Goal: Information Seeking & Learning: Check status

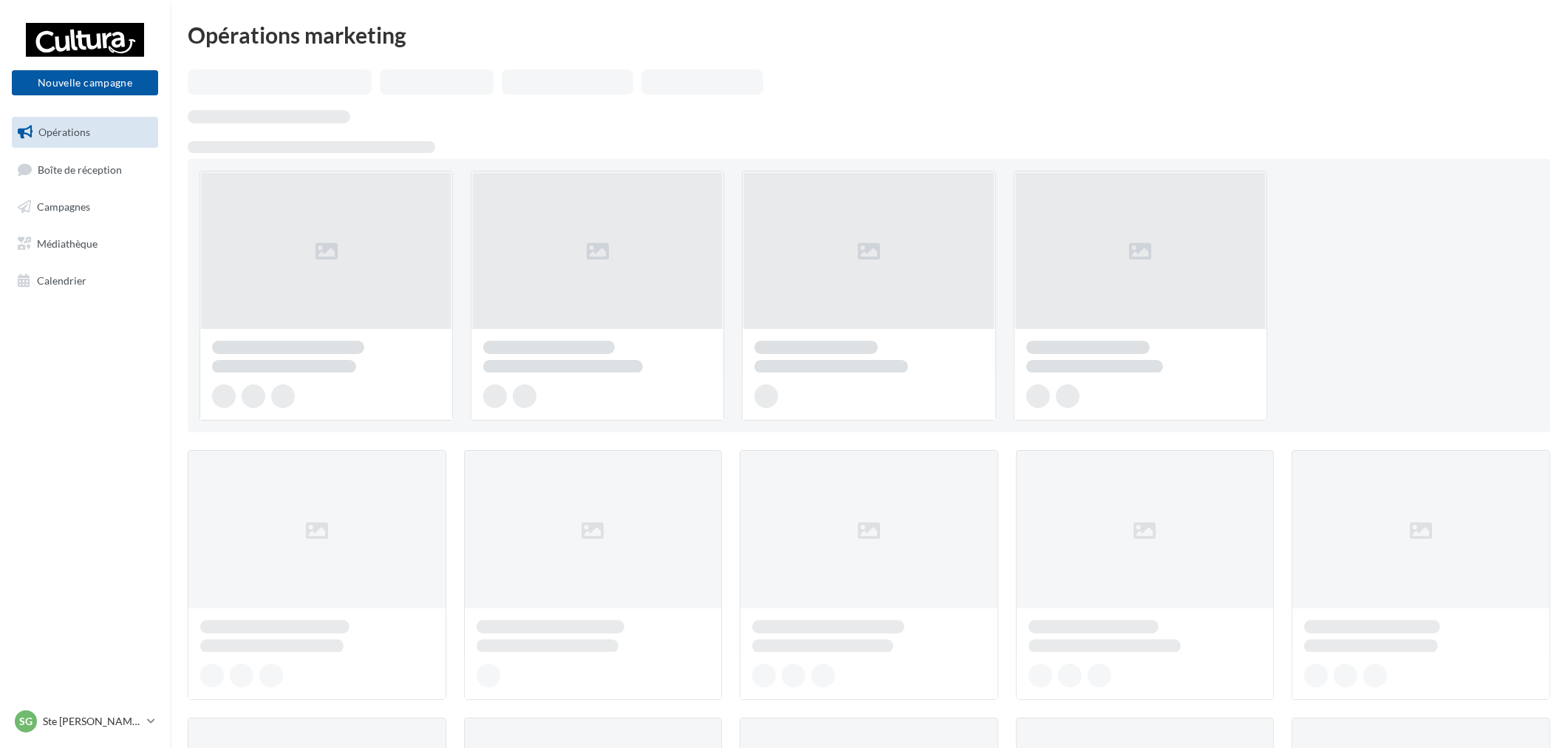
click at [126, 209] on link "Campagnes" at bounding box center [85, 207] width 152 height 31
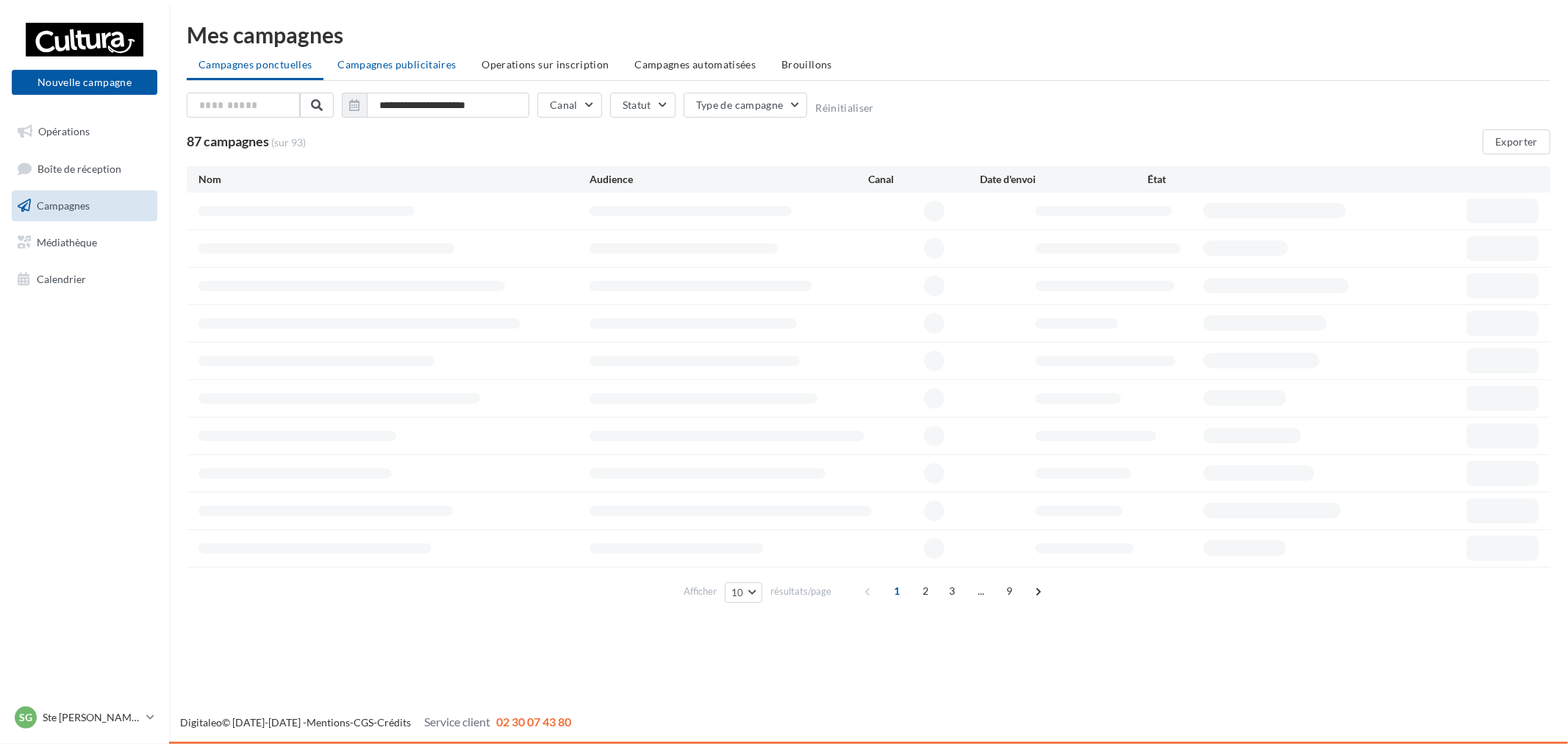
click at [445, 68] on span "Campagnes publicitaires" at bounding box center [397, 64] width 118 height 13
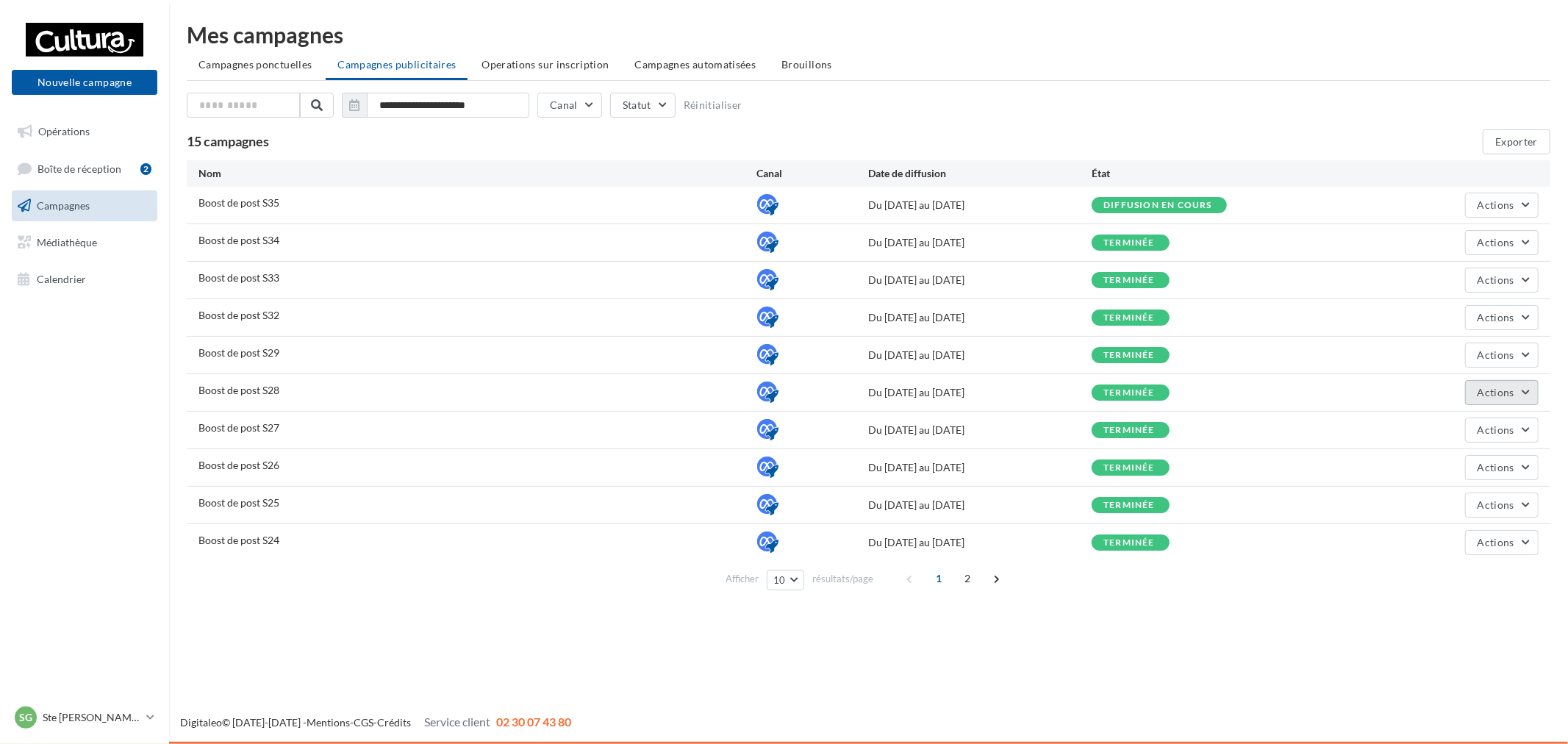
click at [1486, 394] on span "Actions" at bounding box center [1495, 392] width 37 height 13
click at [1452, 462] on button "Voir les résultats" at bounding box center [1465, 465] width 147 height 38
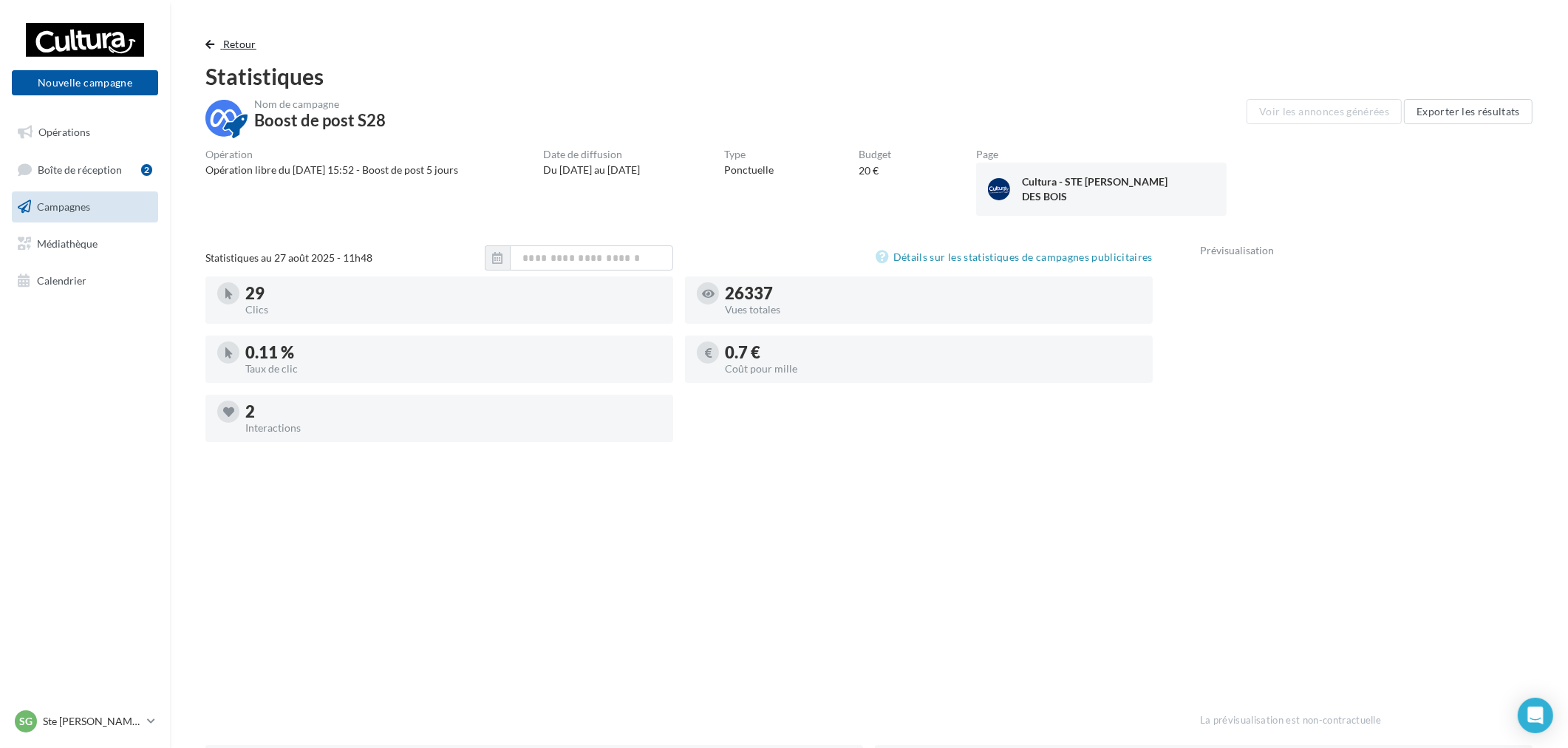
click at [233, 47] on span "Retour" at bounding box center [239, 44] width 33 height 13
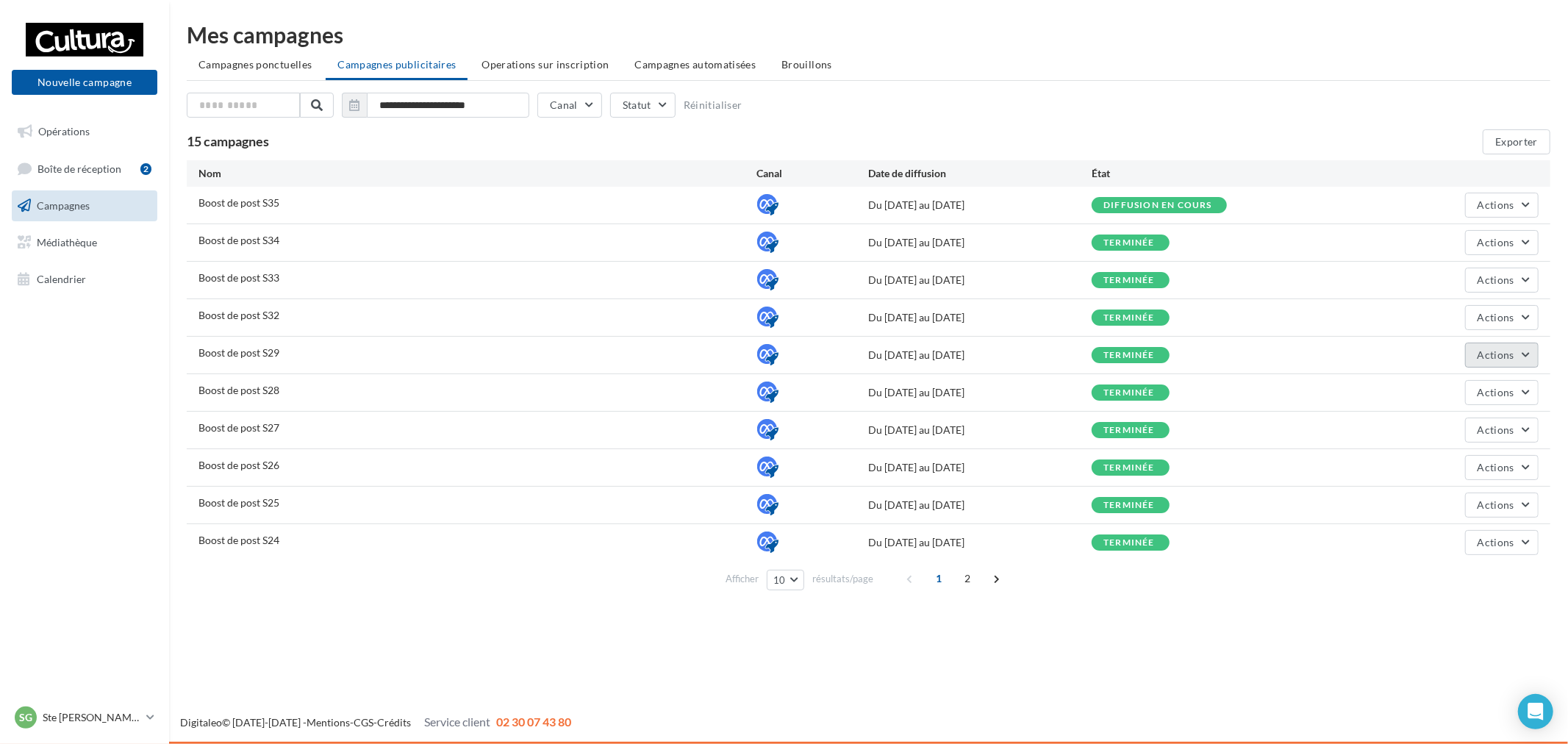
click at [1518, 349] on button "Actions" at bounding box center [1502, 355] width 73 height 25
click at [1468, 426] on button "Voir les résultats" at bounding box center [1465, 427] width 147 height 38
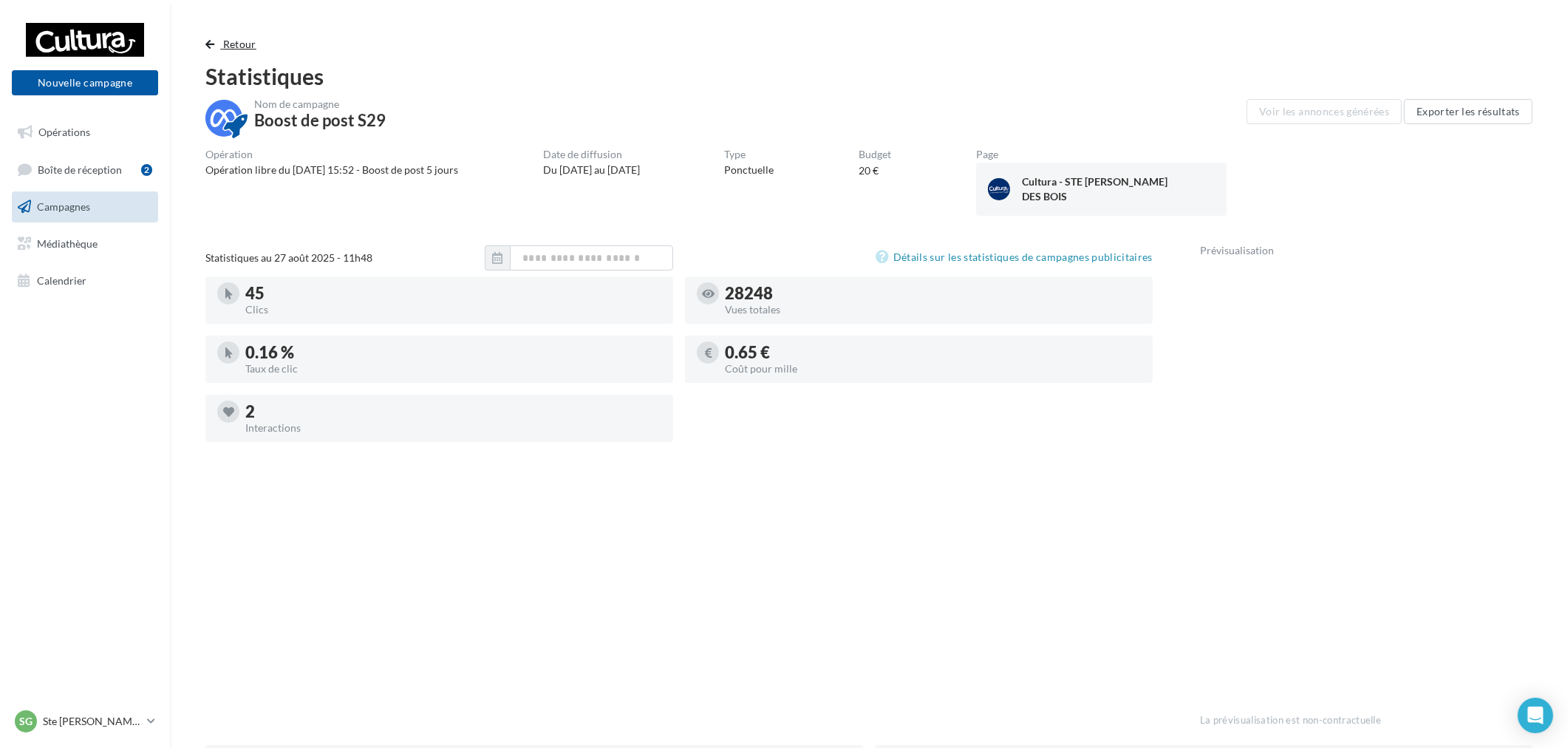
click at [245, 40] on span "Retour" at bounding box center [239, 44] width 33 height 13
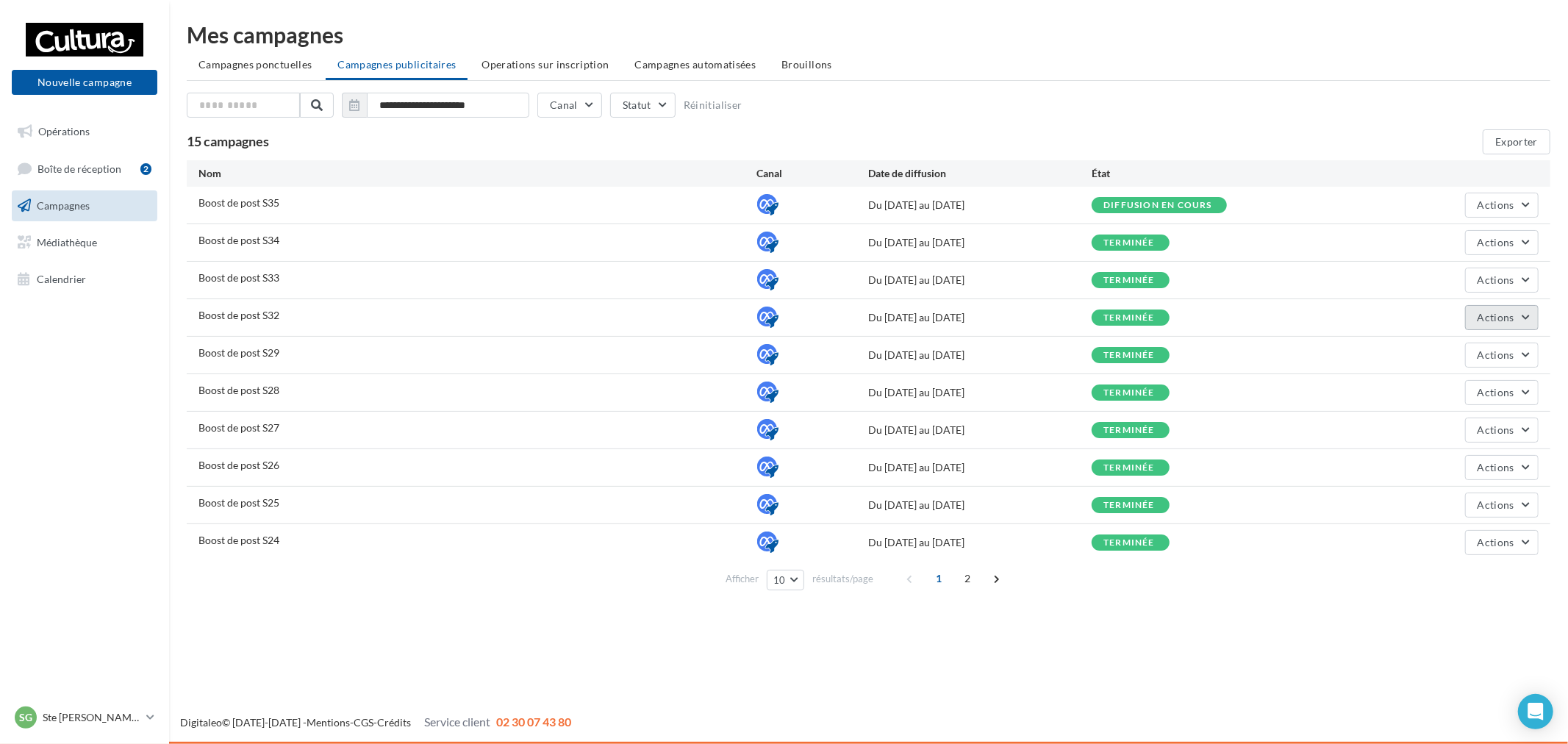
click at [1510, 326] on button "Actions" at bounding box center [1502, 318] width 73 height 25
click at [1487, 384] on button "Voir les résultats" at bounding box center [1465, 390] width 147 height 38
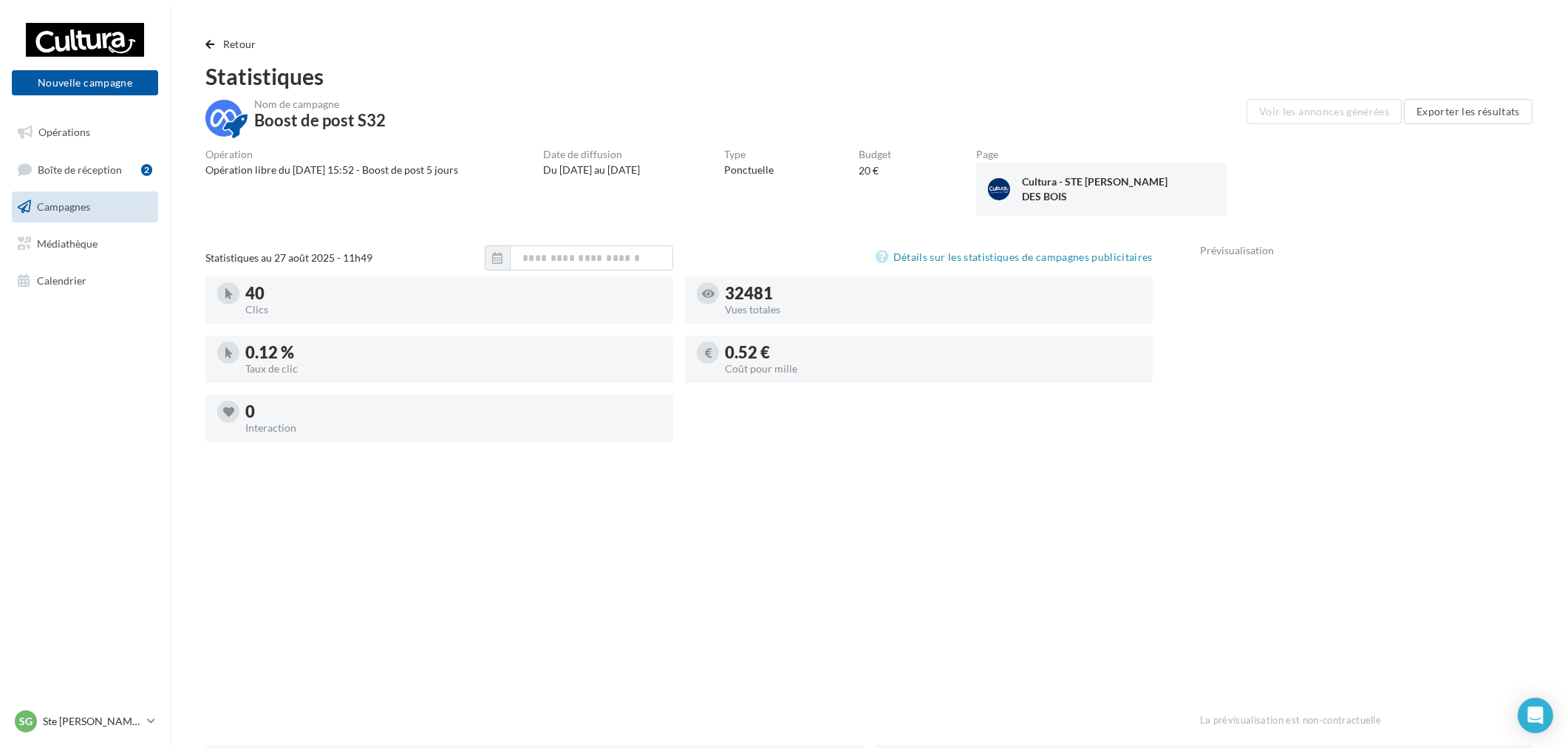
click at [230, 56] on div "Retour Statistiques Nom de campagne Boost de post S32 Voir les annonces générée…" at bounding box center [870, 599] width 1363 height 1128
click at [234, 46] on span "Retour" at bounding box center [239, 44] width 33 height 13
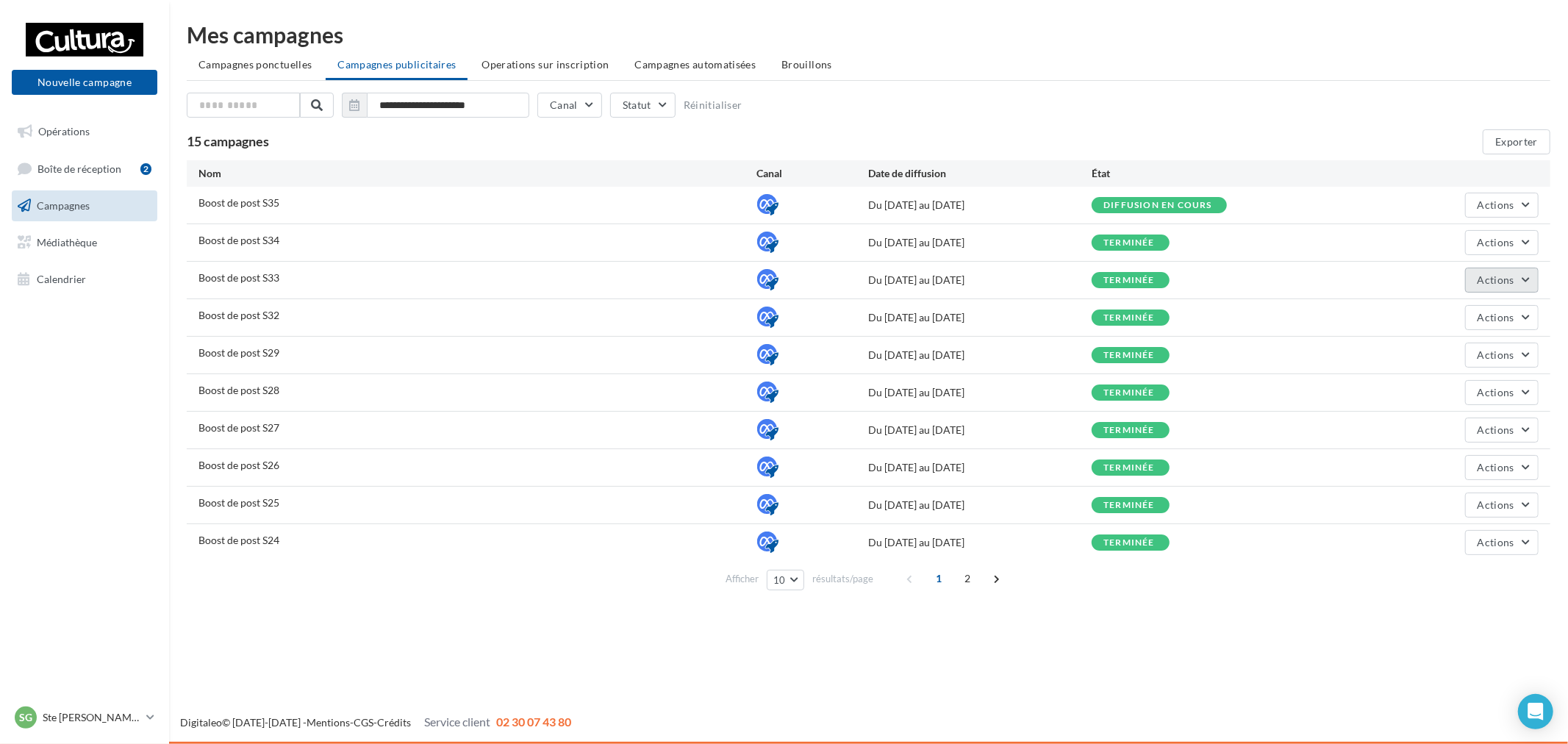
click at [1464, 273] on div "Actions" at bounding box center [1427, 280] width 224 height 25
click at [1486, 290] on button "Actions" at bounding box center [1502, 280] width 73 height 25
click at [1461, 347] on button "Voir les résultats" at bounding box center [1465, 353] width 147 height 38
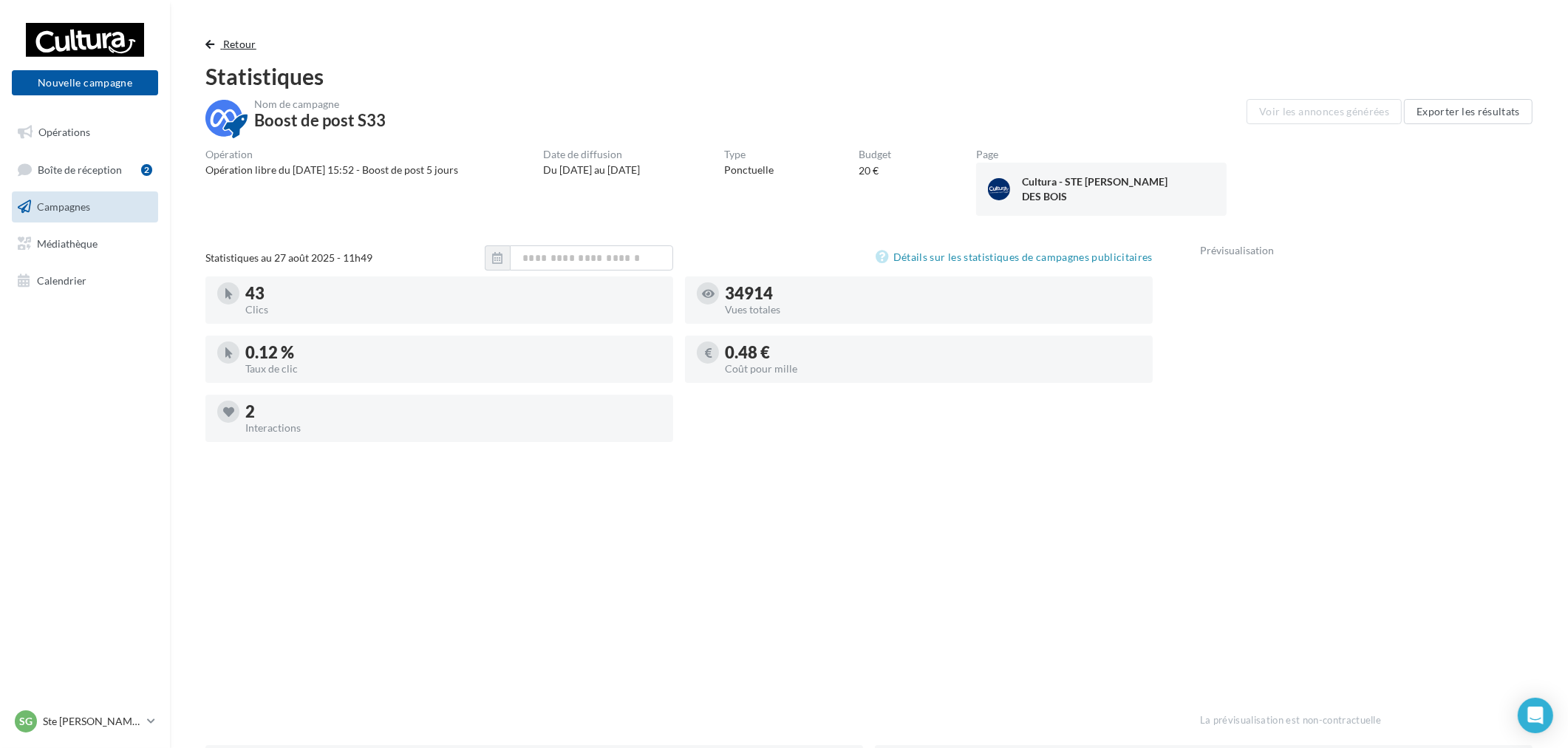
click at [240, 43] on span "Retour" at bounding box center [239, 44] width 33 height 13
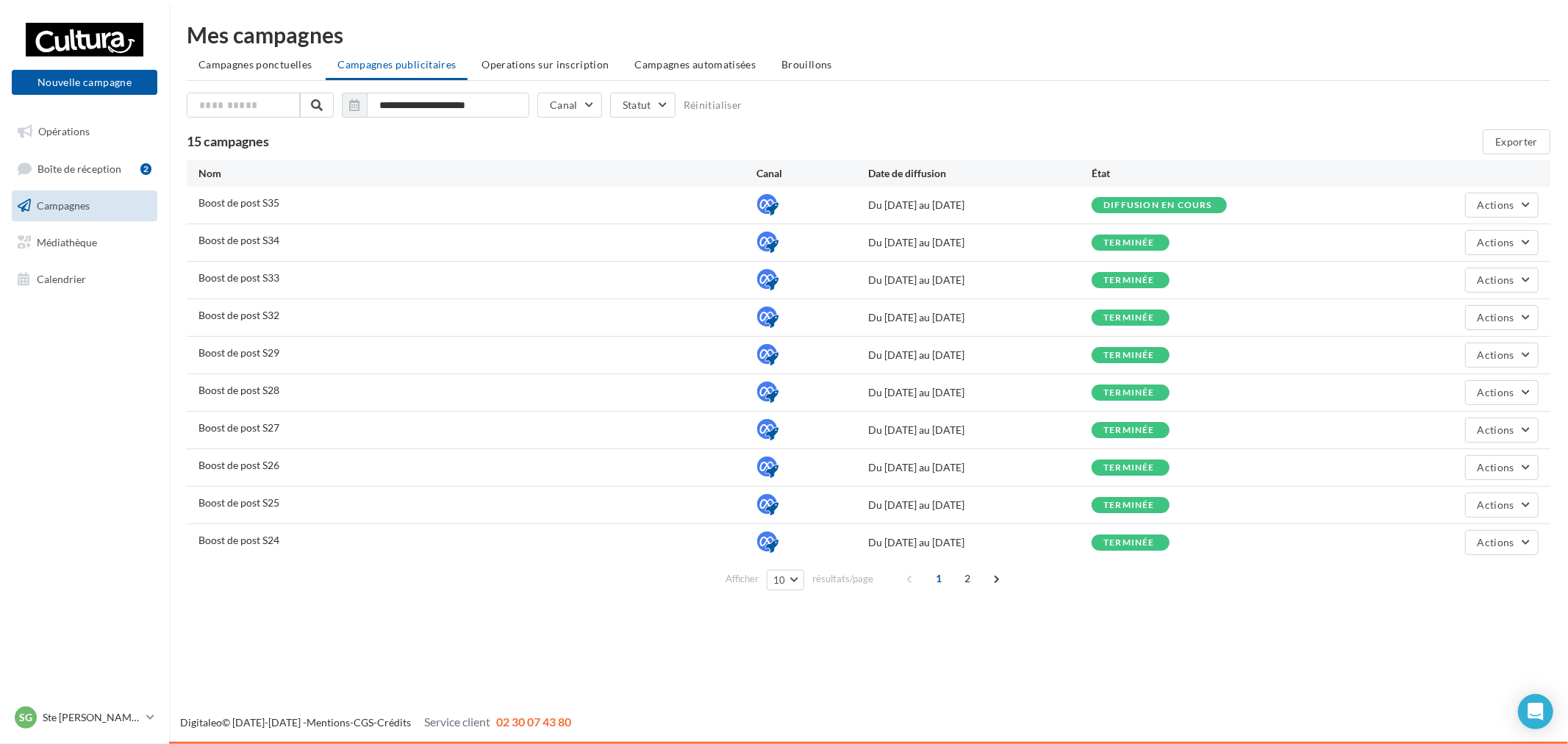
click at [1540, 245] on div "Boost de post S34 Du 21/08/2025 au 26/08/2025 terminée Actions" at bounding box center [869, 242] width 1364 height 37
click at [1497, 249] on button "Actions" at bounding box center [1502, 243] width 73 height 25
click at [1457, 316] on button "Voir les résultats" at bounding box center [1465, 315] width 147 height 38
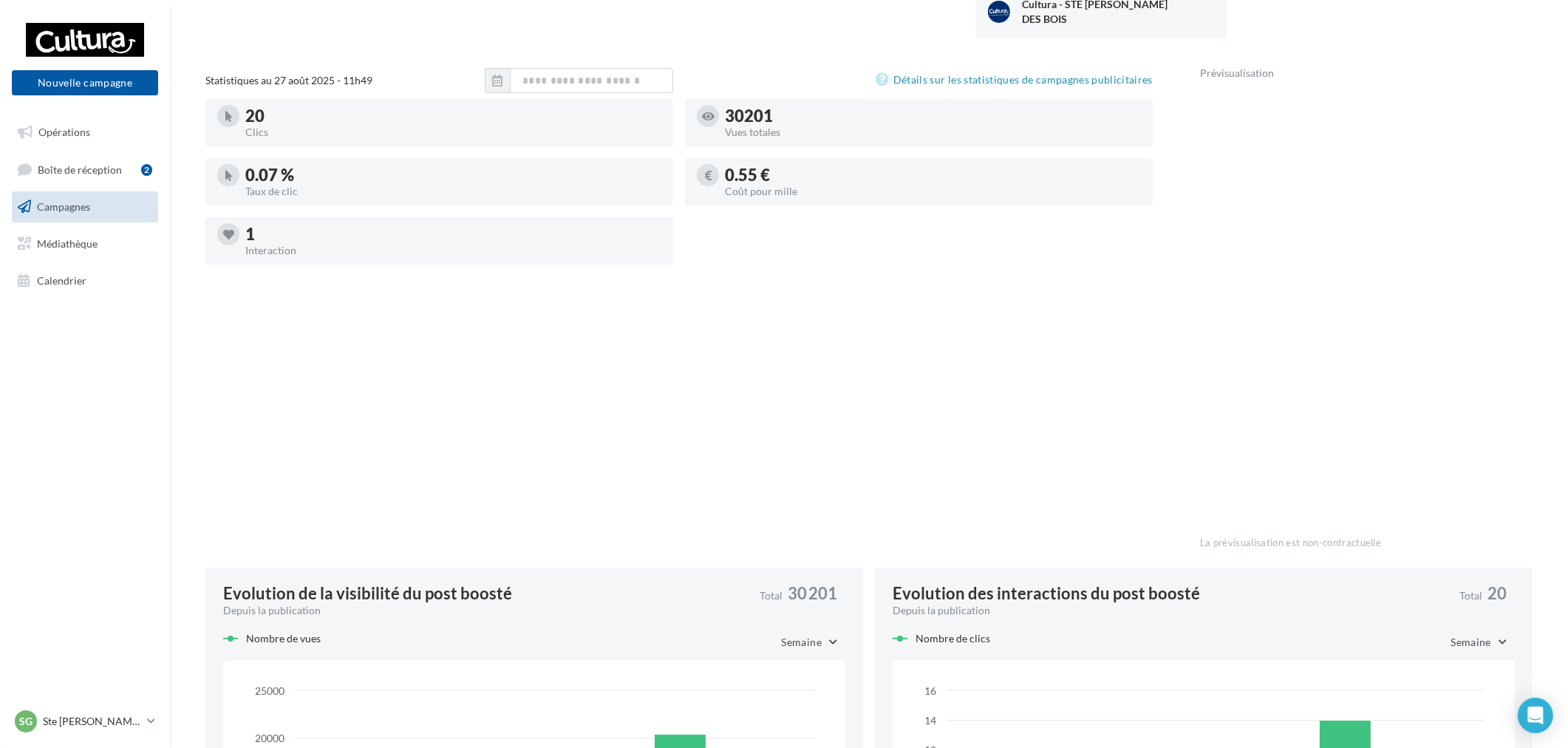
scroll to position [82, 0]
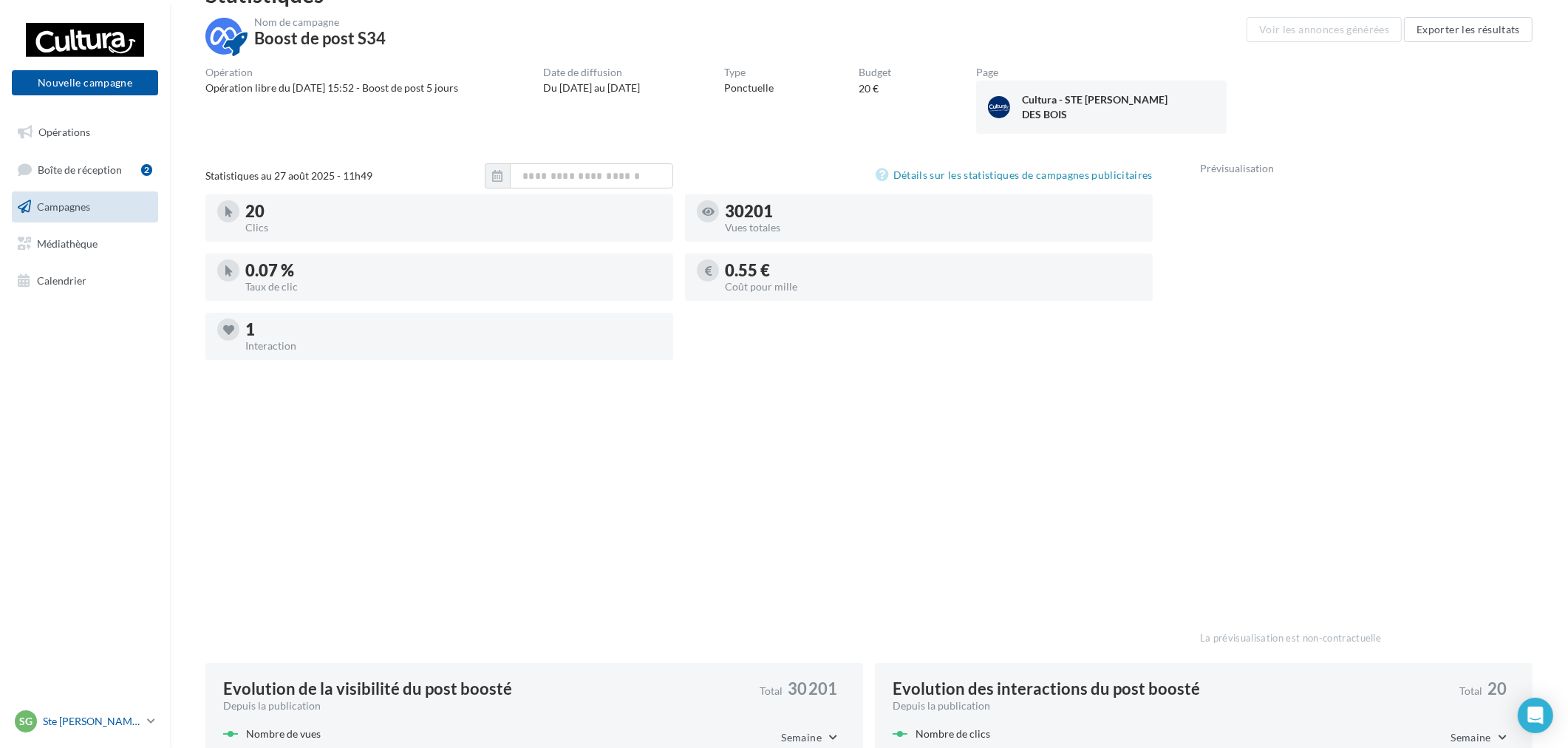
drag, startPoint x: 93, startPoint y: 718, endPoint x: 105, endPoint y: 715, distance: 12.4
click at [93, 718] on p "Ste [PERSON_NAME] des Bois" at bounding box center [92, 721] width 98 height 14
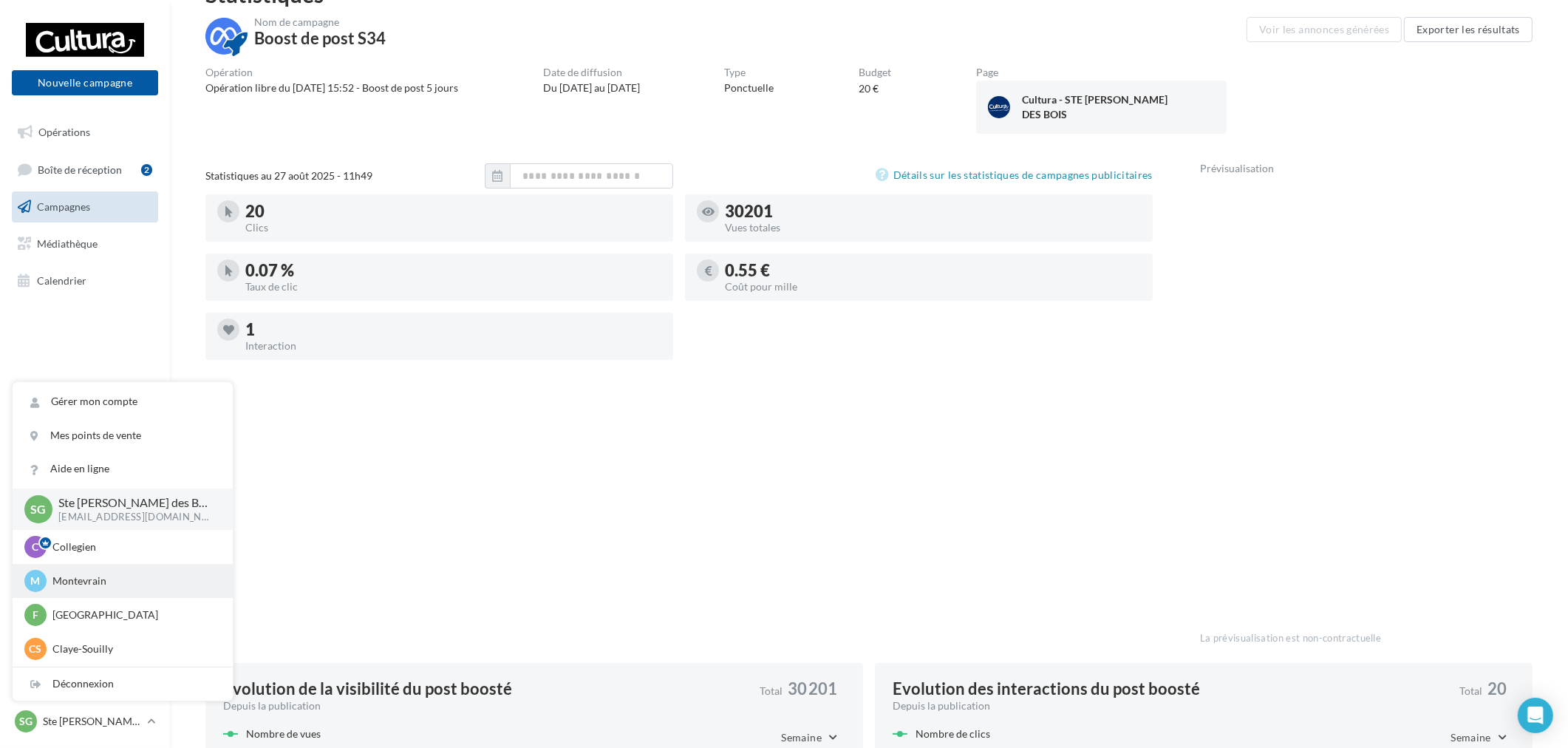
scroll to position [0, 0]
click at [456, 575] on div "Statistiques au 27 août 2025 - 11h49 Détails sur les statistiques de campagnes …" at bounding box center [679, 410] width 948 height 493
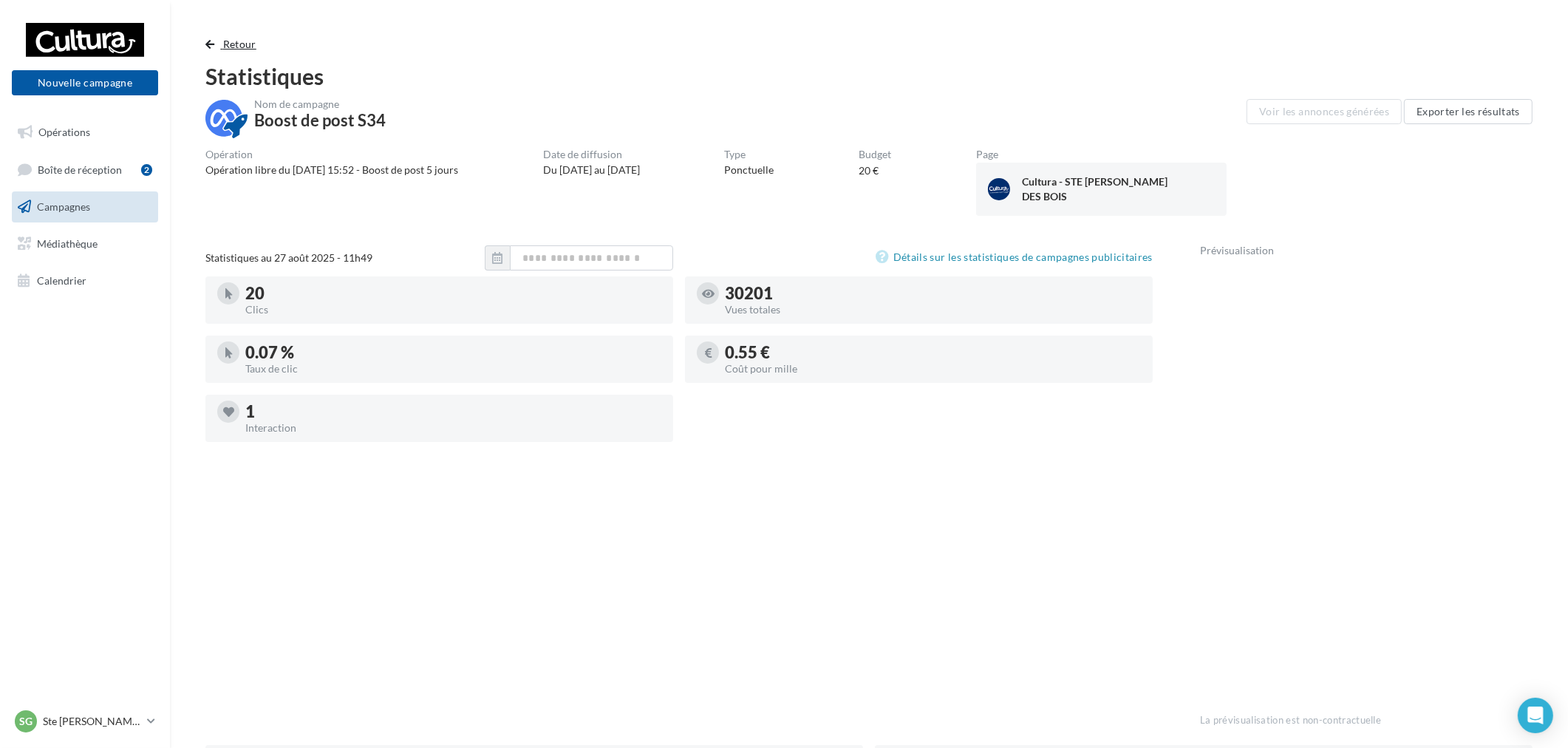
click at [227, 50] on button "Retour" at bounding box center [233, 44] width 57 height 18
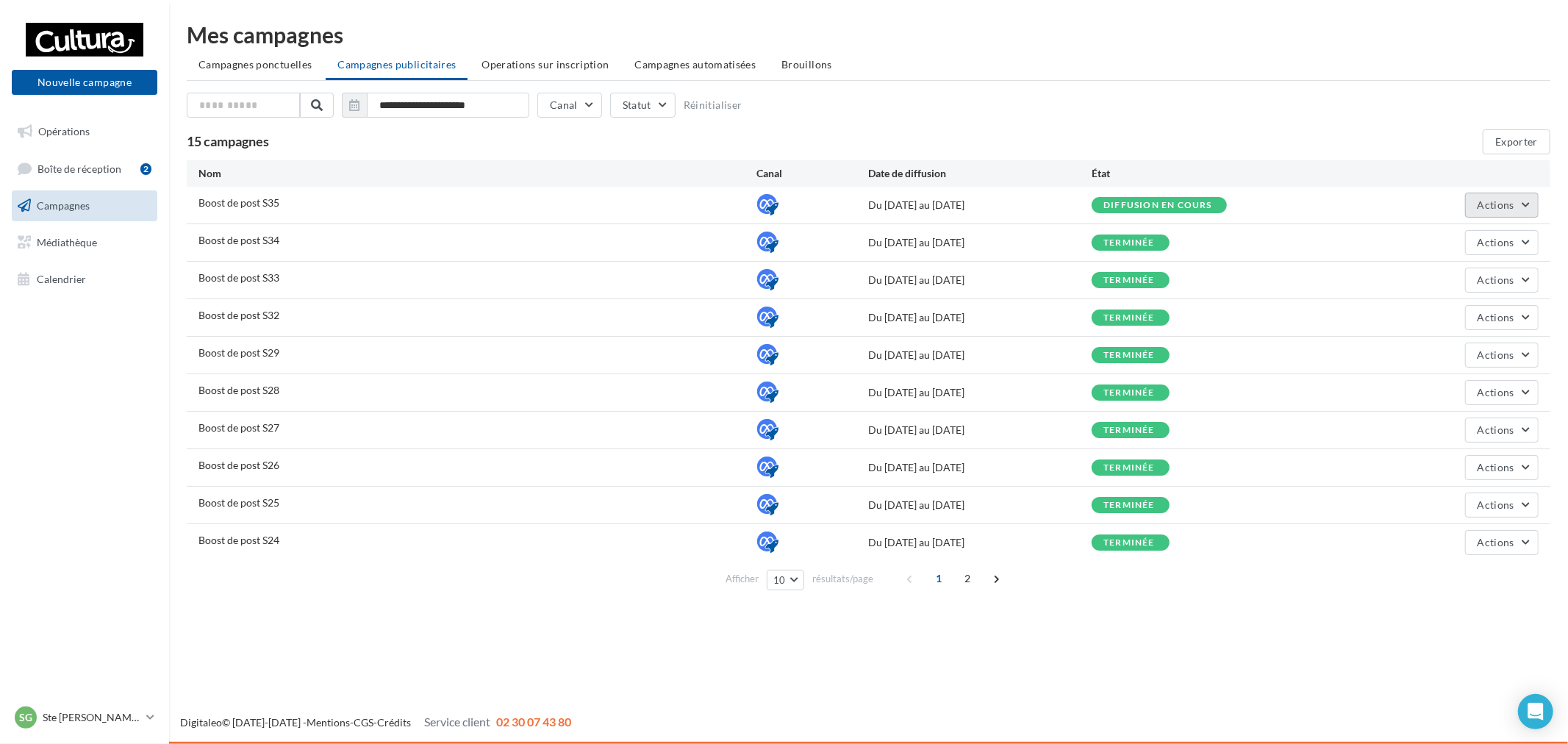
click at [1489, 199] on span "Actions" at bounding box center [1495, 205] width 37 height 13
click at [1487, 270] on button "Voir les résultats" at bounding box center [1465, 278] width 147 height 38
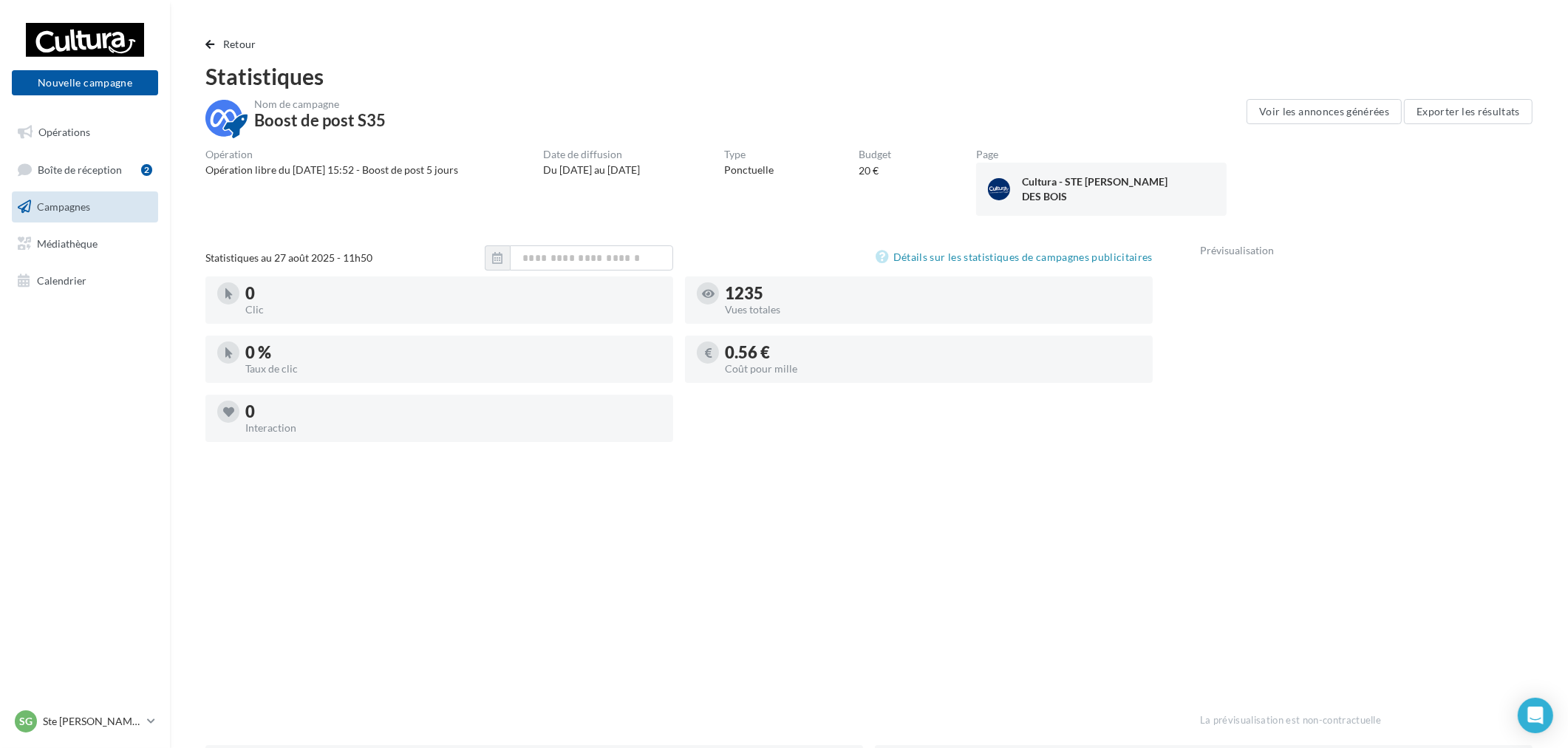
click at [919, 525] on div "Statistiques au 27 août 2025 - 11h50 Détails sur les statistiques de campagnes …" at bounding box center [679, 492] width 948 height 493
